Goal: Information Seeking & Learning: Compare options

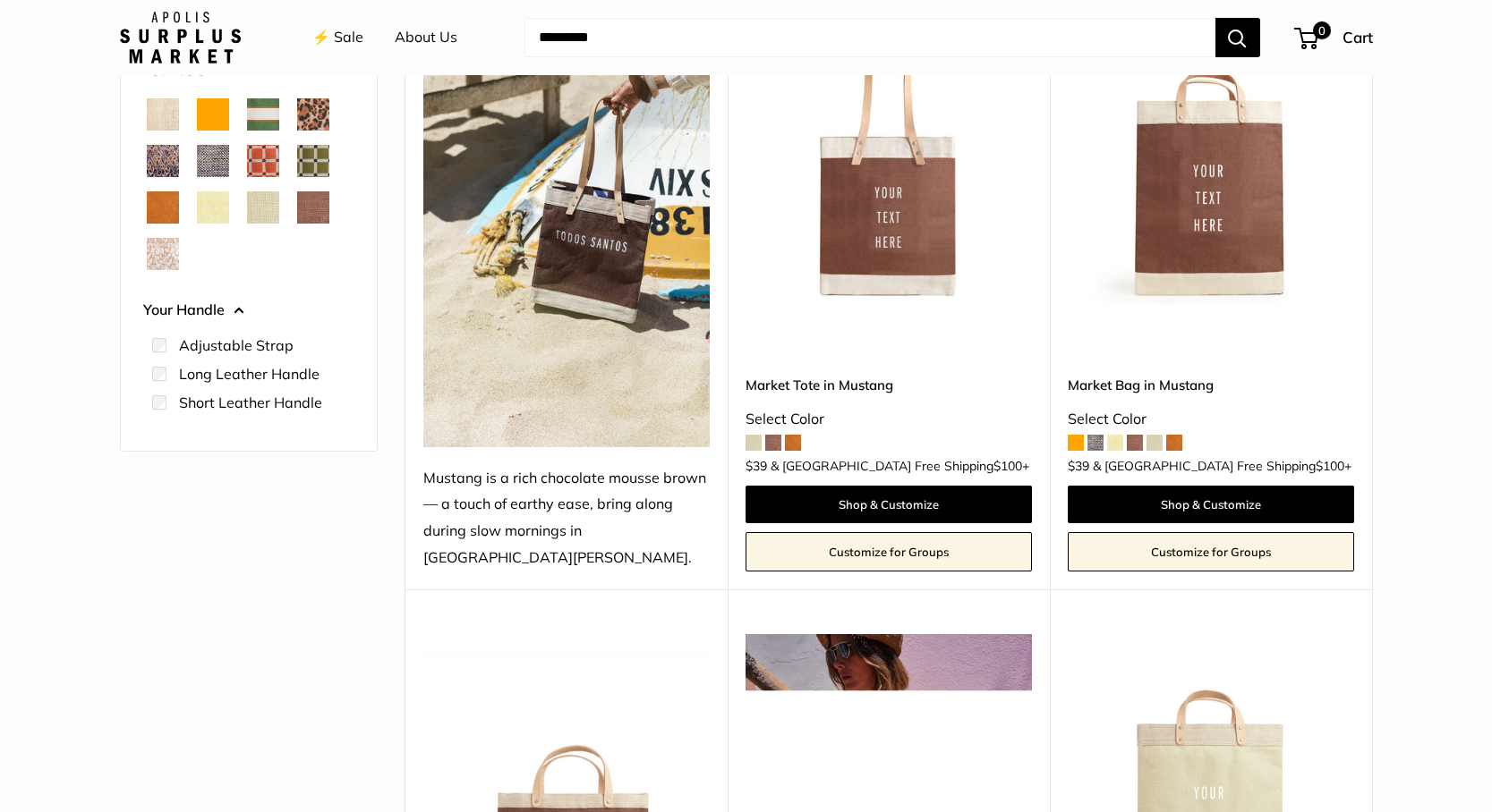
scroll to position [307, 0]
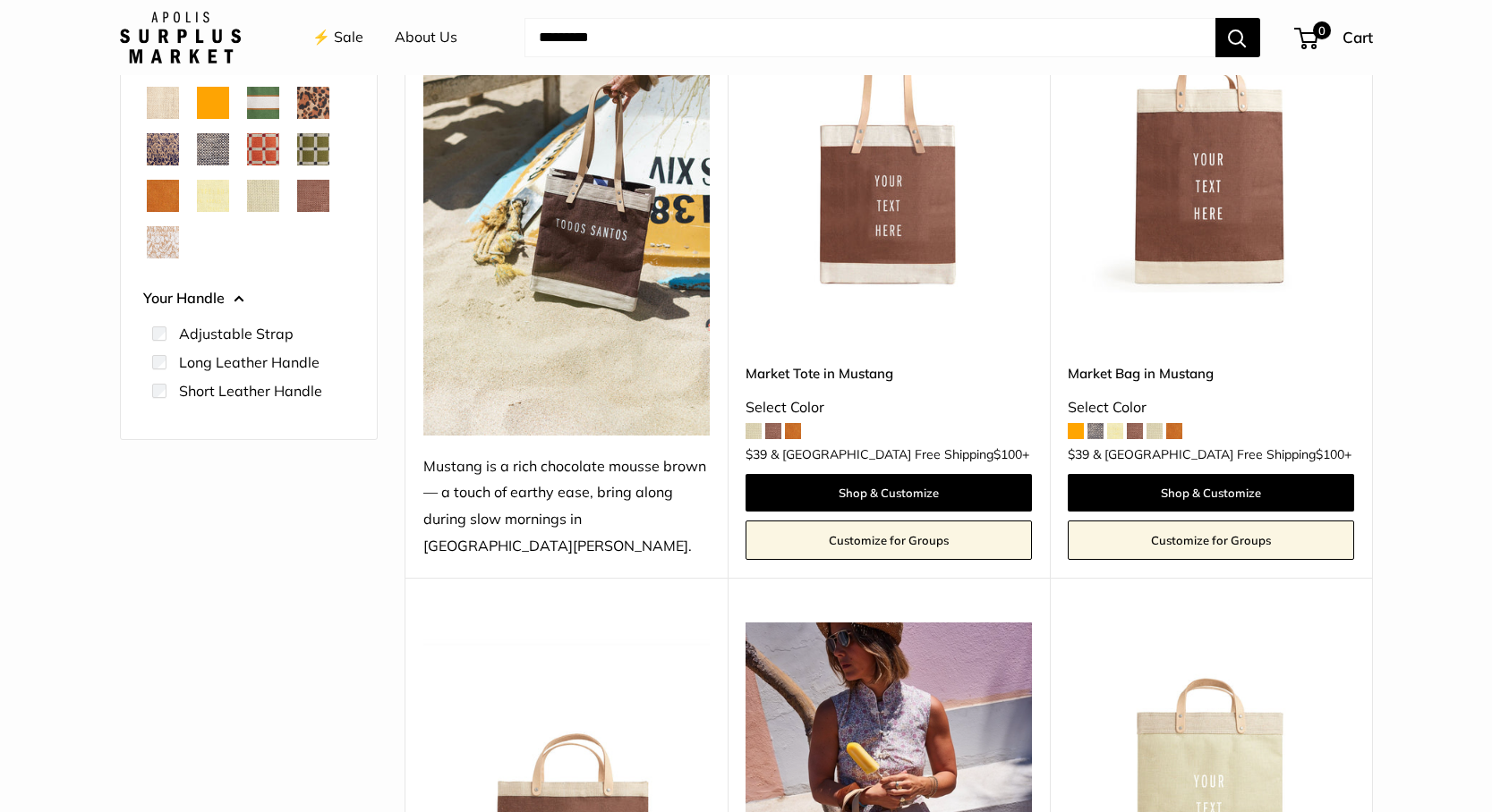
click at [757, 423] on span at bounding box center [754, 431] width 16 height 16
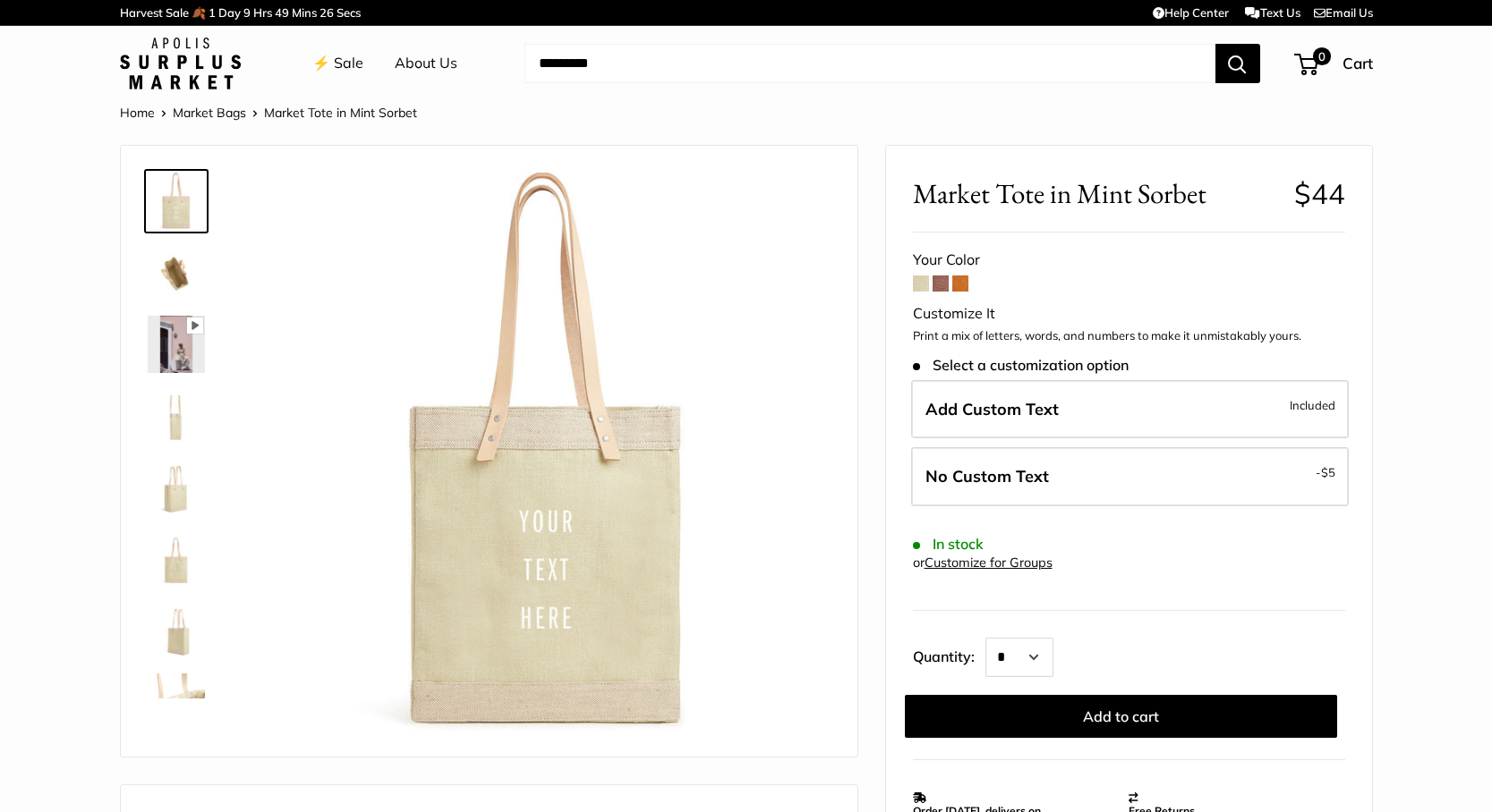
click at [943, 285] on span at bounding box center [941, 284] width 16 height 16
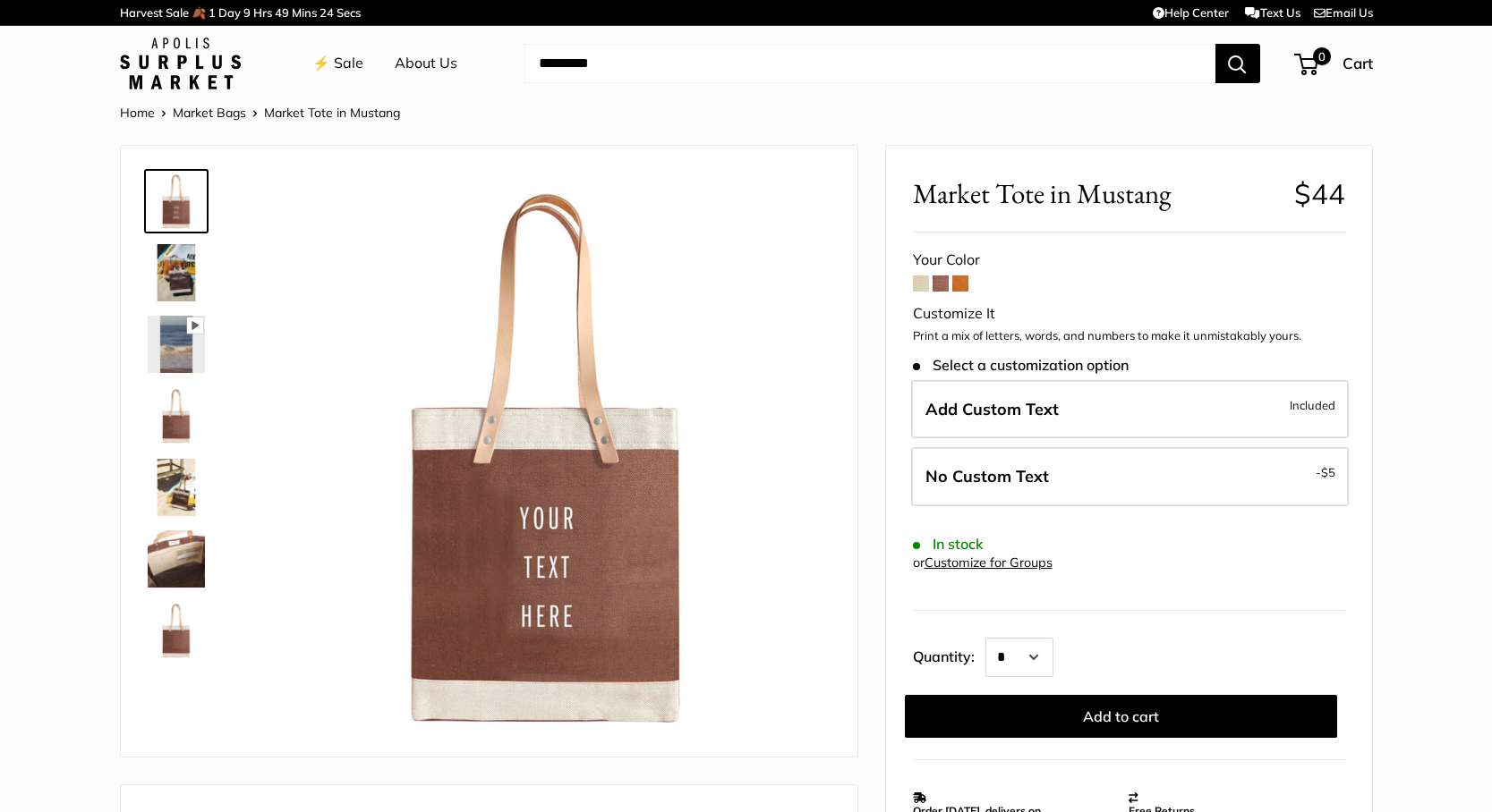
click at [961, 283] on span at bounding box center [960, 284] width 16 height 16
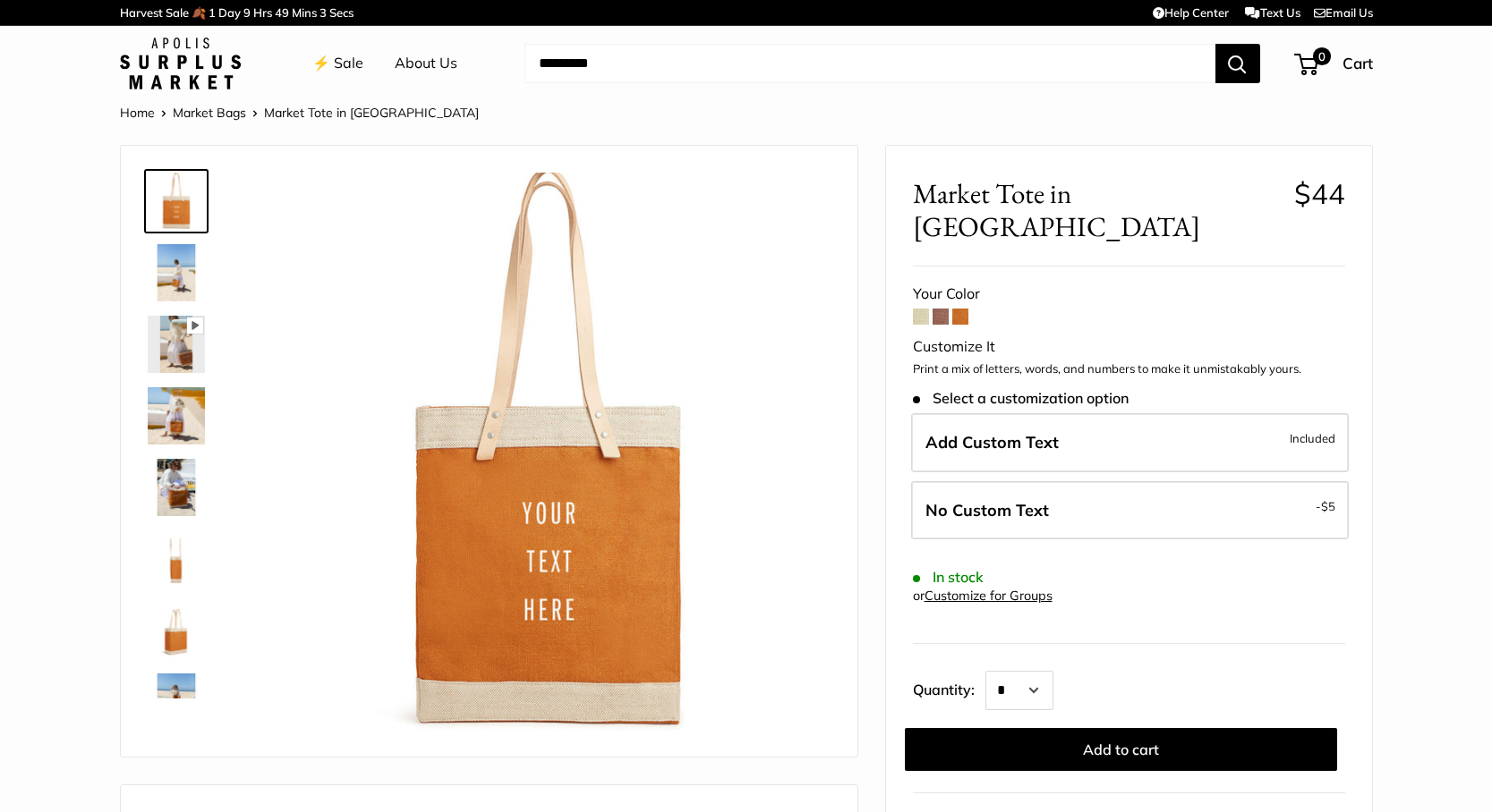
click at [921, 308] on span at bounding box center [921, 316] width 16 height 16
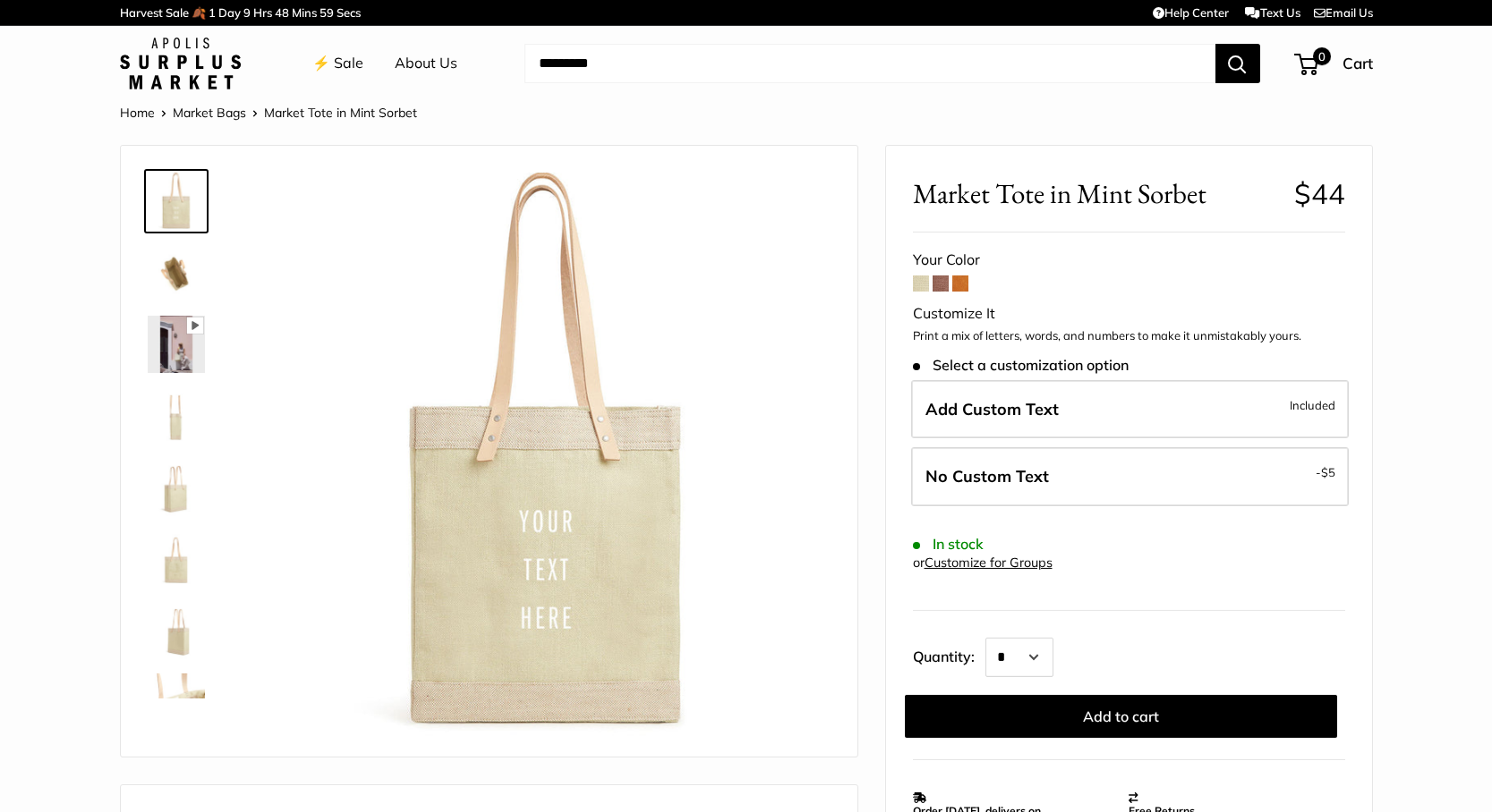
click at [943, 284] on span at bounding box center [941, 284] width 16 height 16
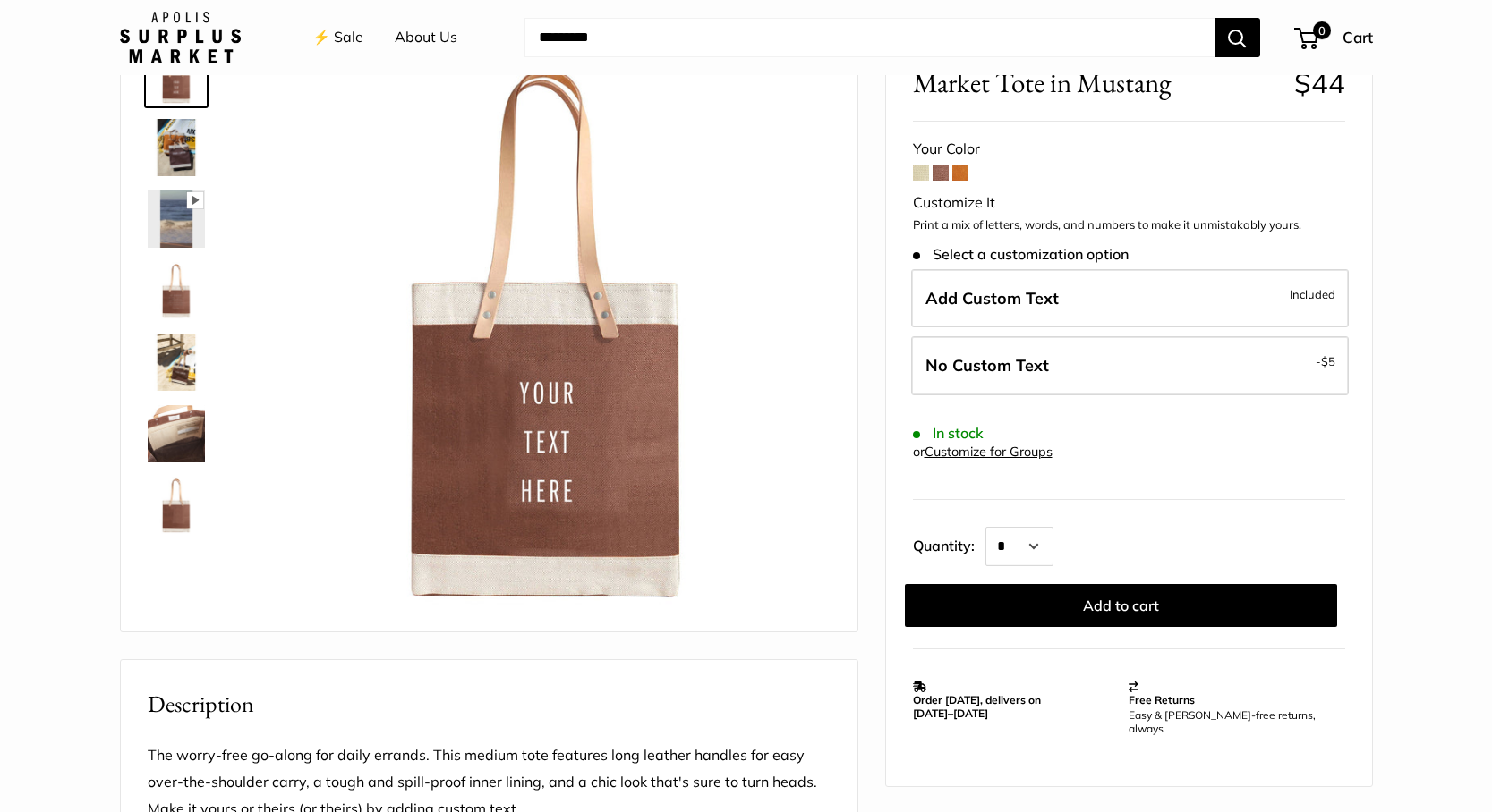
scroll to position [136, 0]
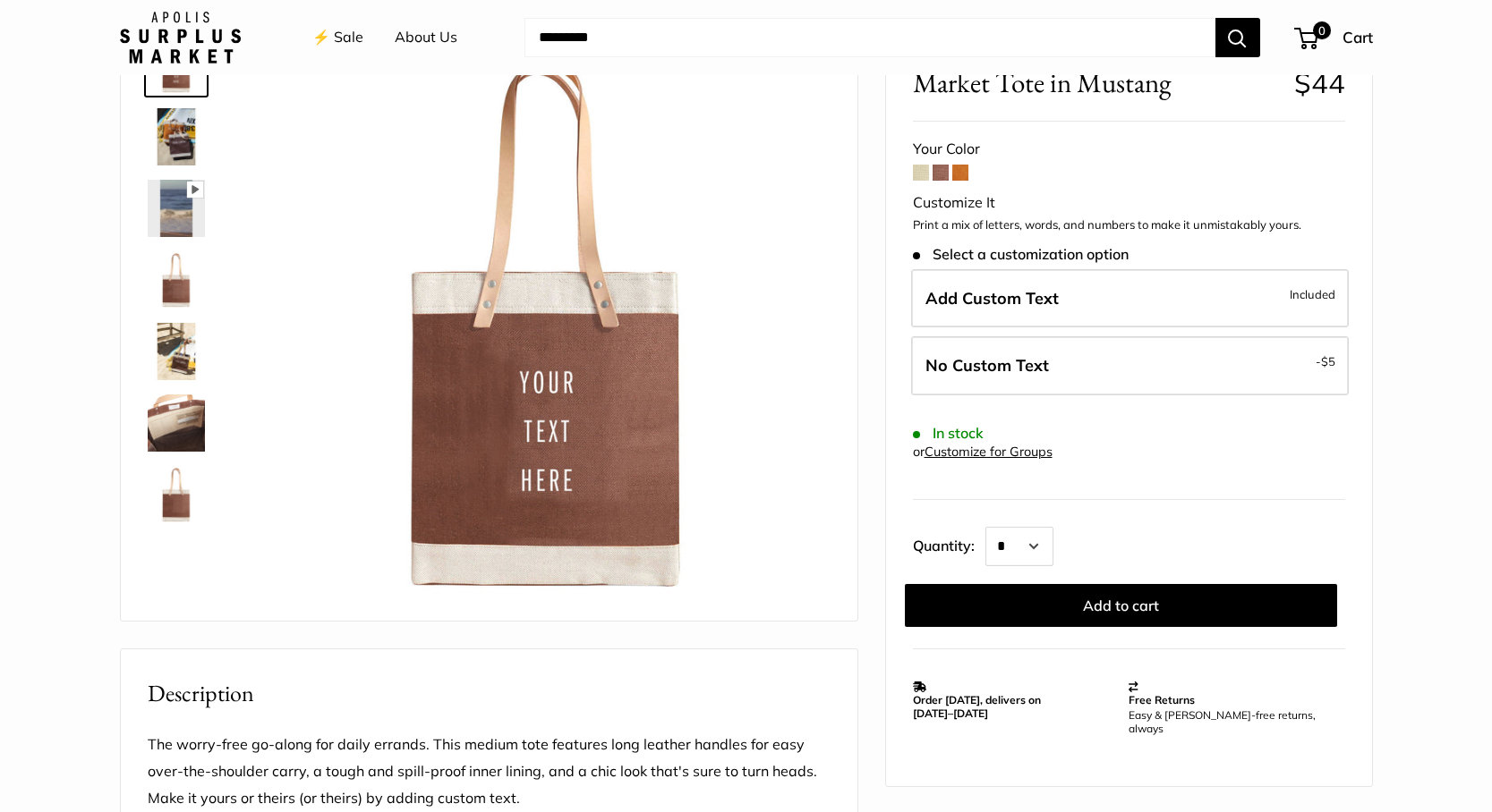
click at [177, 283] on img at bounding box center [176, 281] width 57 height 57
click at [195, 350] on img at bounding box center [176, 352] width 57 height 57
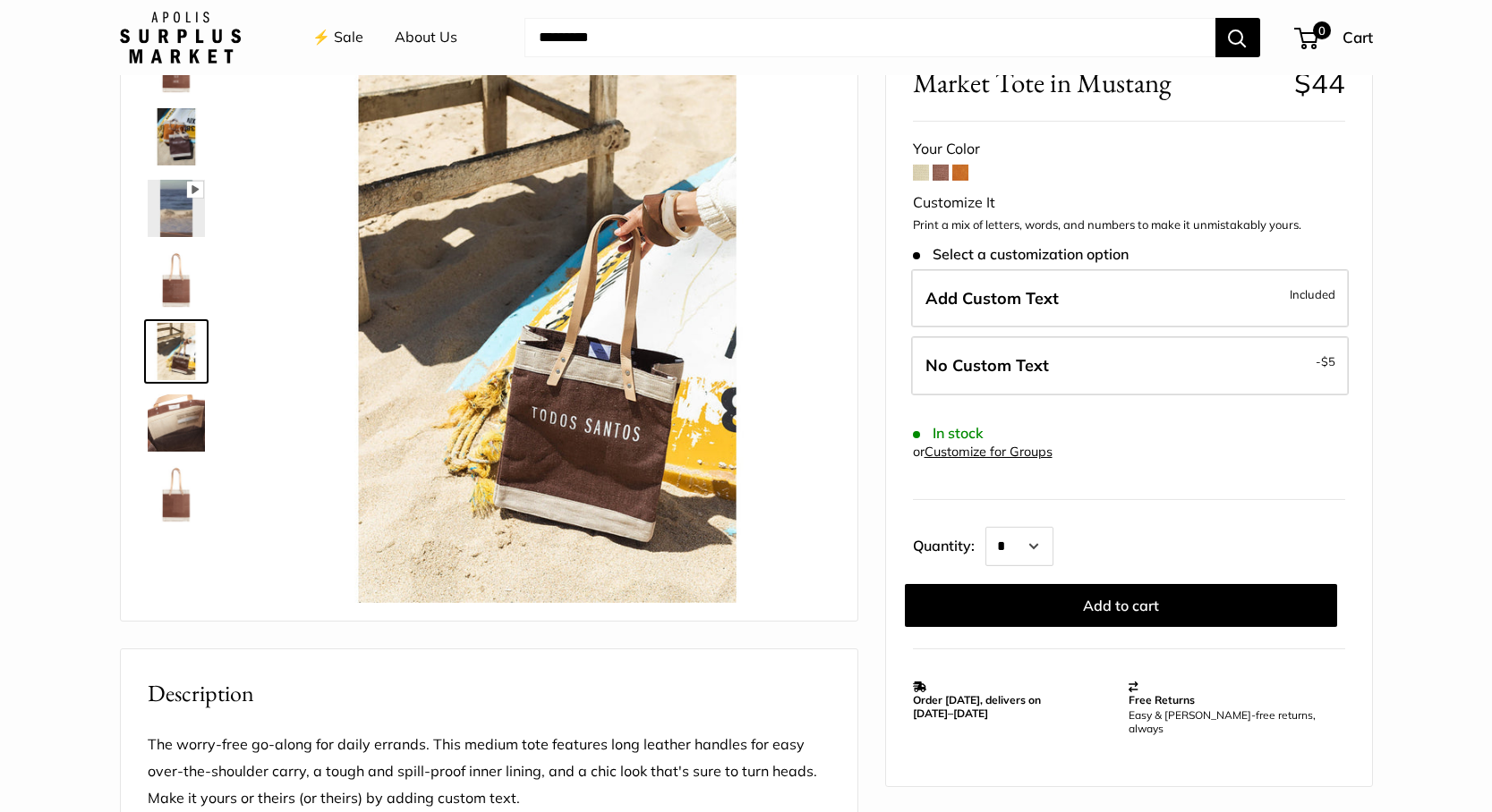
click at [193, 432] on img at bounding box center [176, 423] width 57 height 57
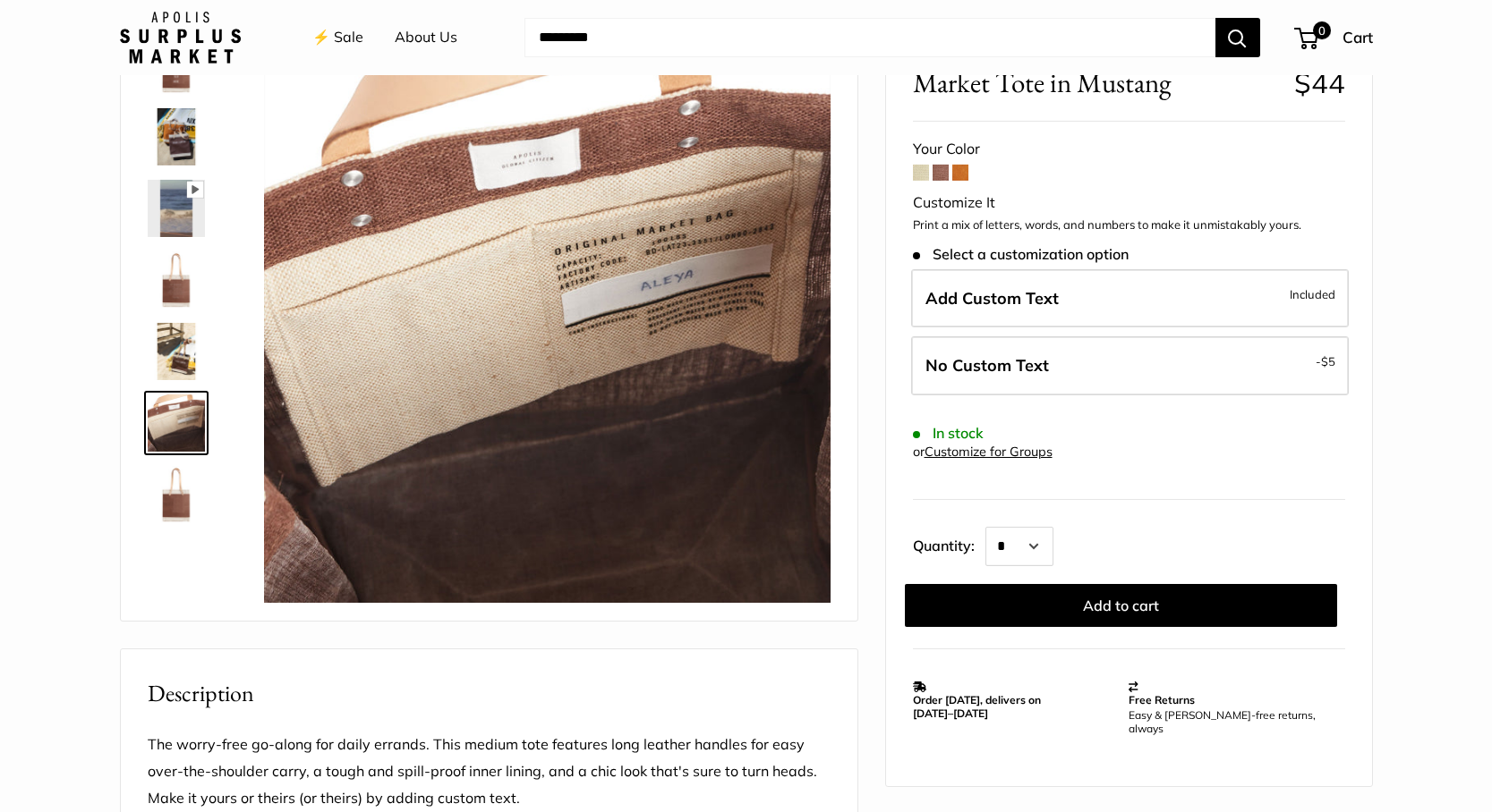
click at [172, 502] on img at bounding box center [176, 495] width 57 height 57
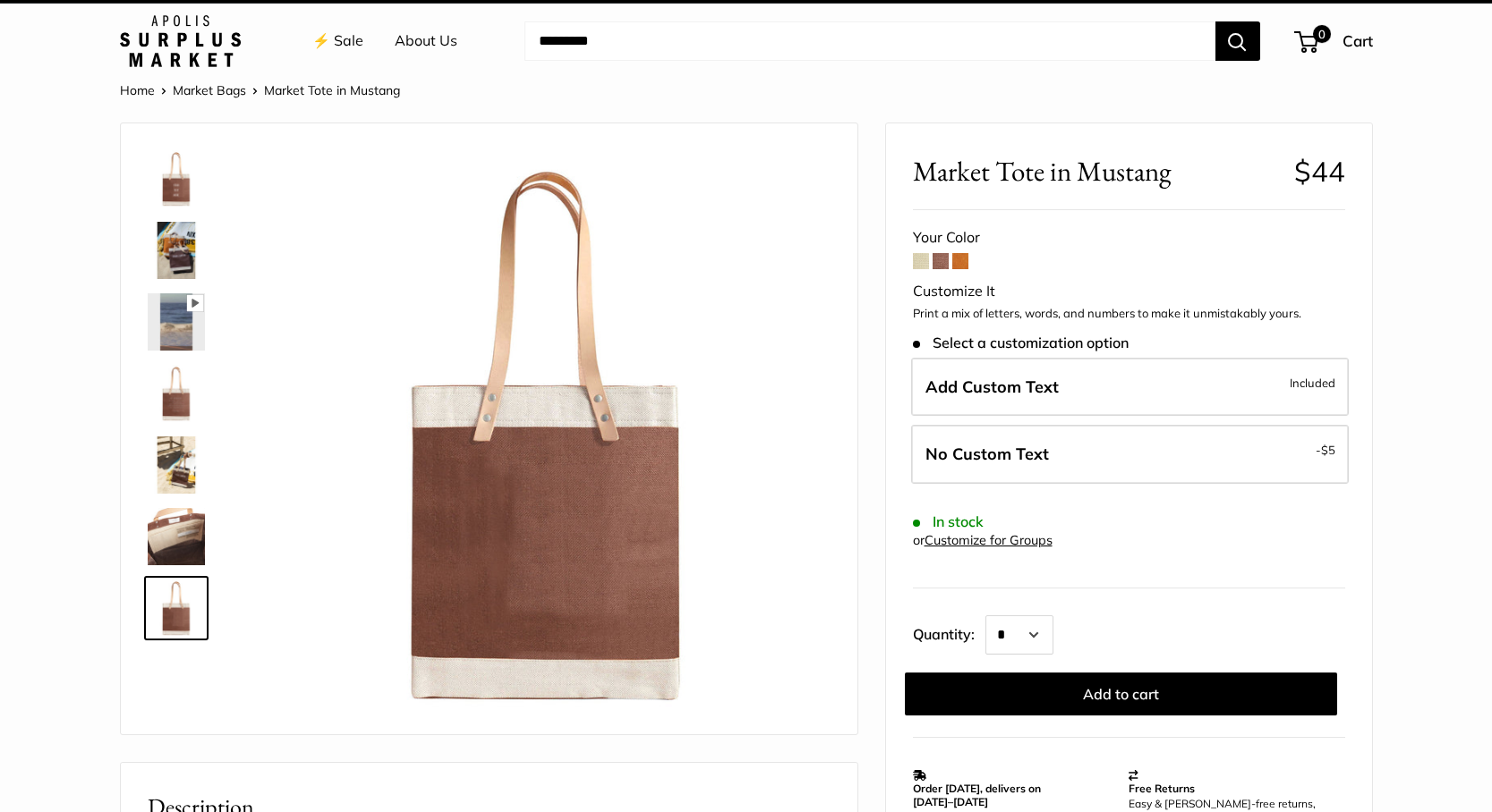
scroll to position [0, 0]
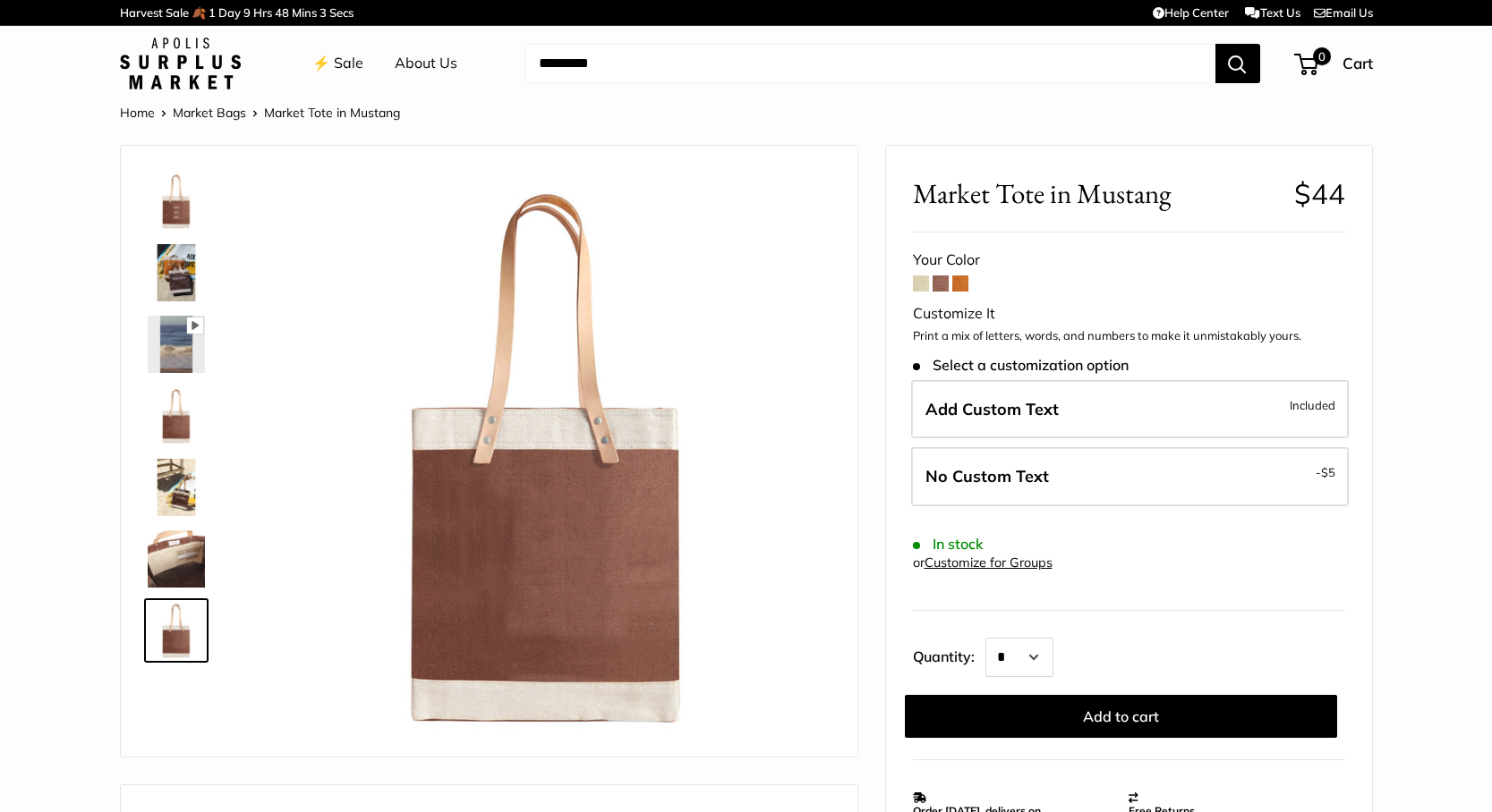
click at [176, 212] on img at bounding box center [176, 202] width 57 height 57
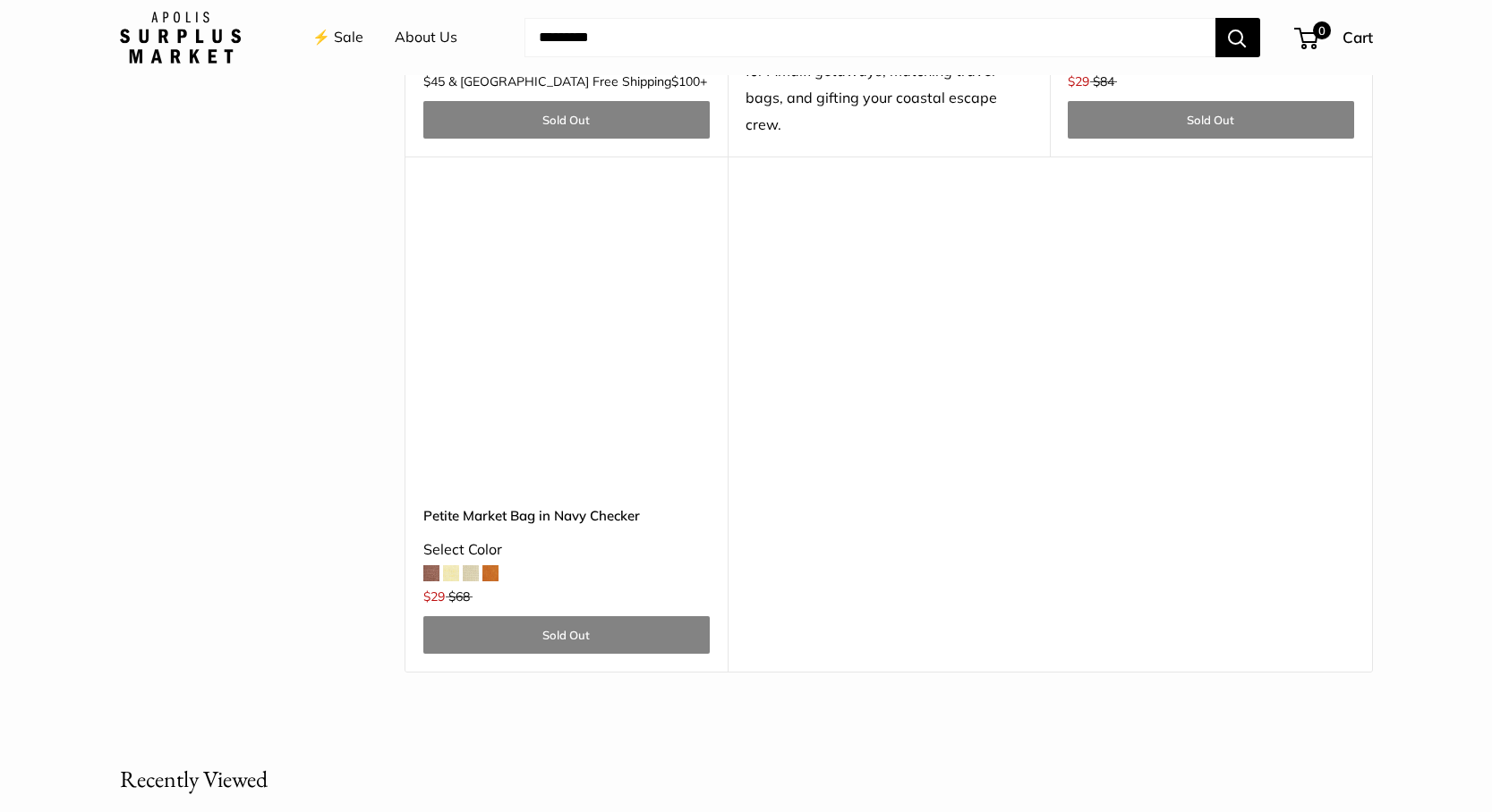
scroll to position [5390, 0]
